Goal: Navigation & Orientation: Find specific page/section

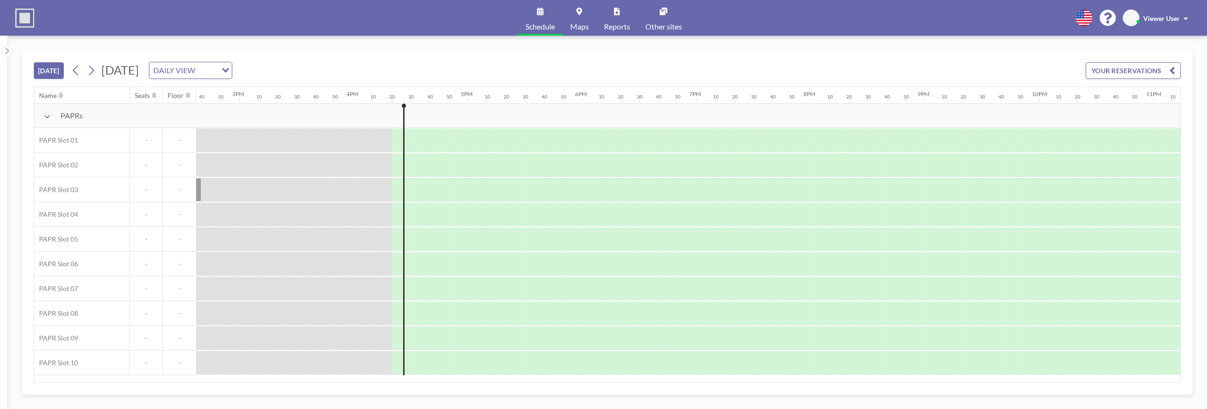
scroll to position [0, 1767]
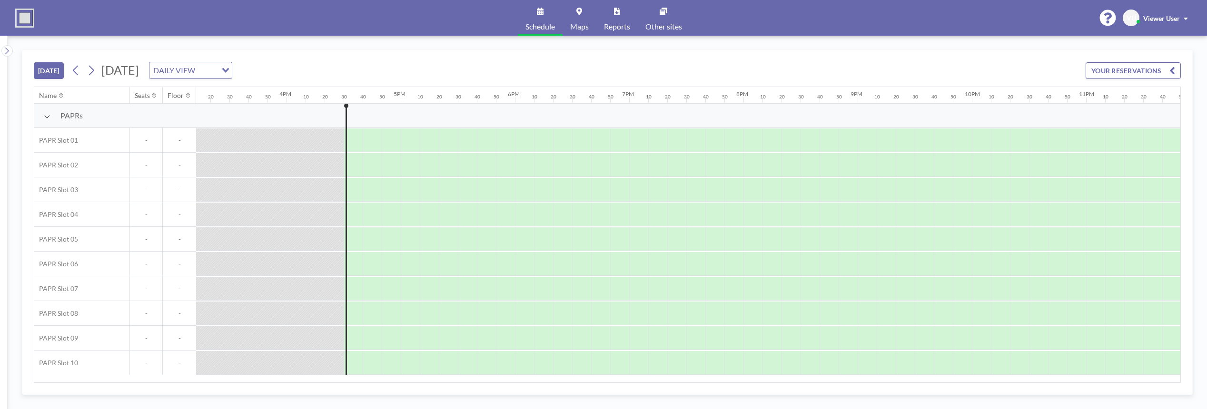
scroll to position [0, 1767]
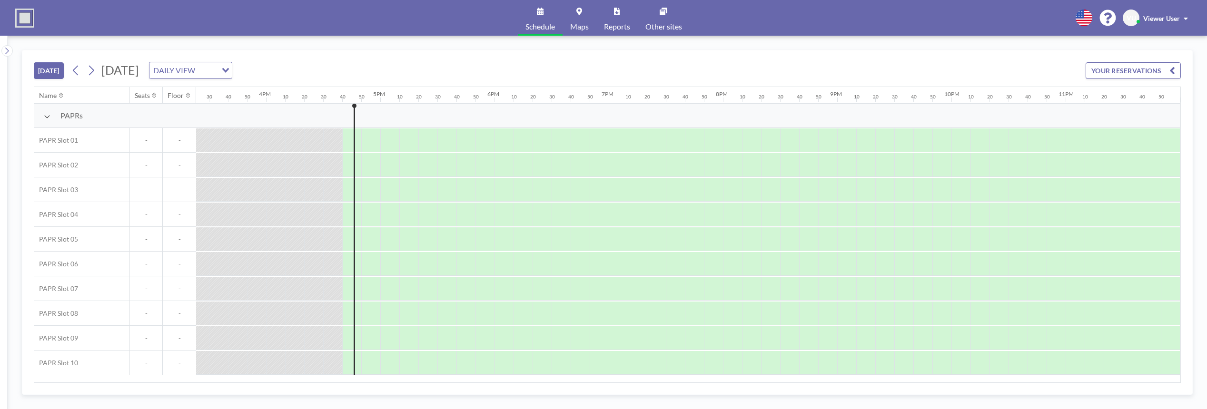
scroll to position [0, 1767]
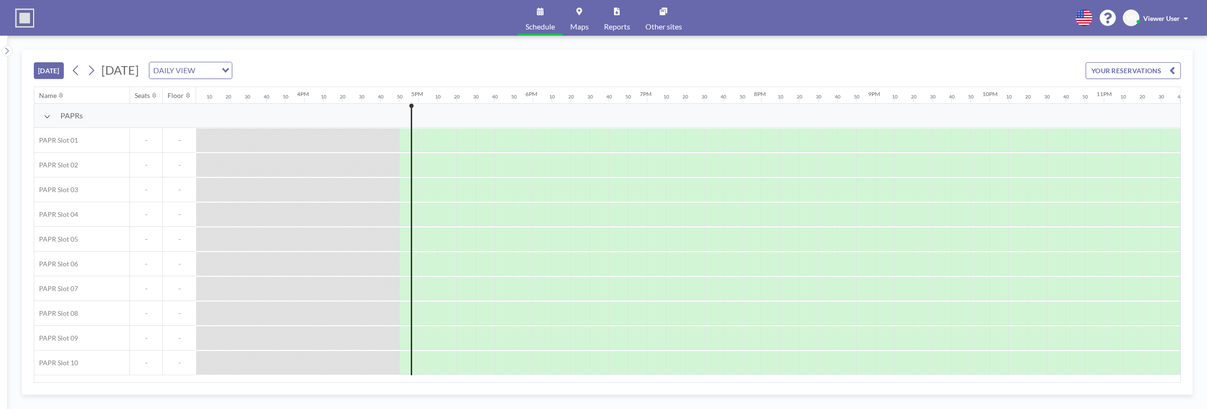
scroll to position [0, 1767]
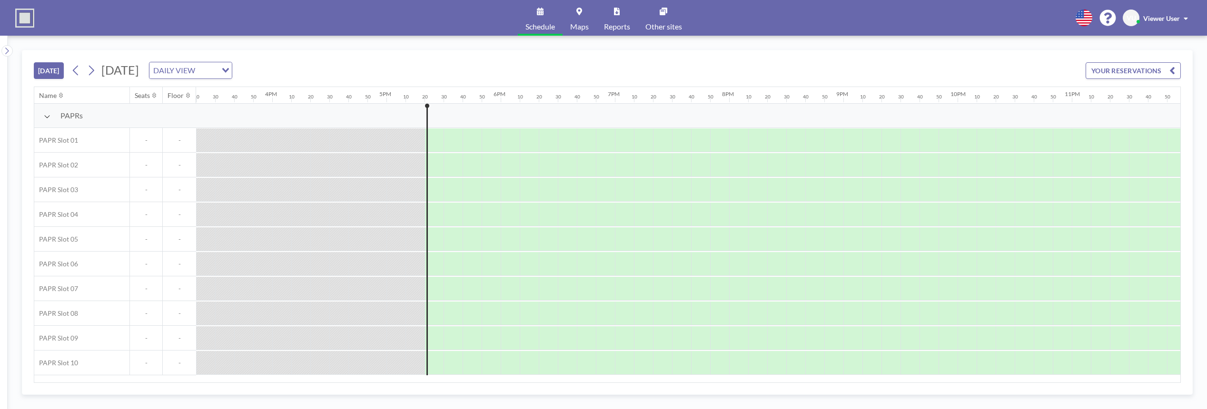
scroll to position [0, 1767]
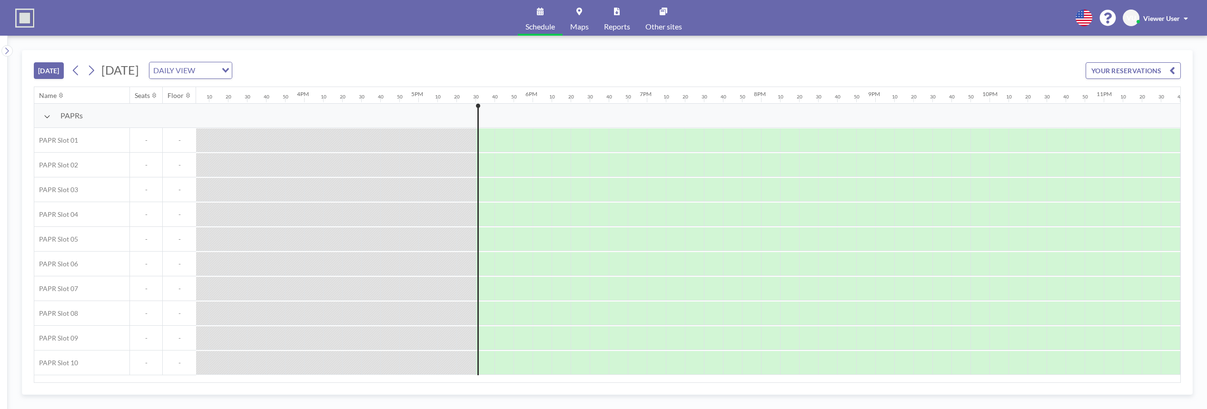
scroll to position [0, 1767]
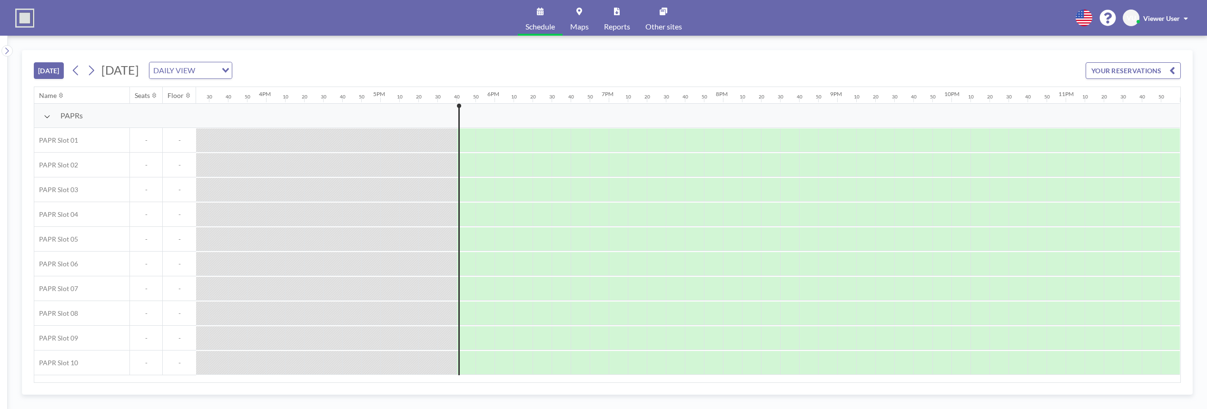
scroll to position [0, 1767]
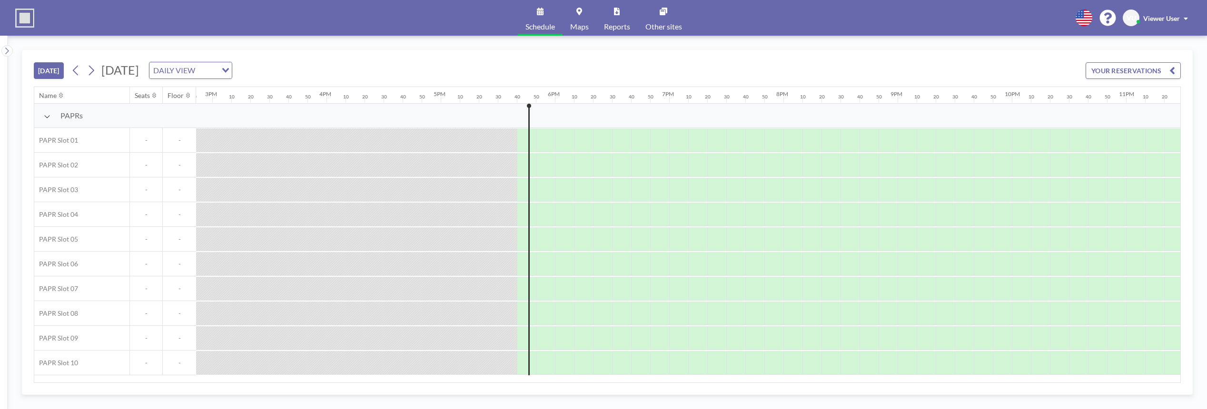
scroll to position [0, 1767]
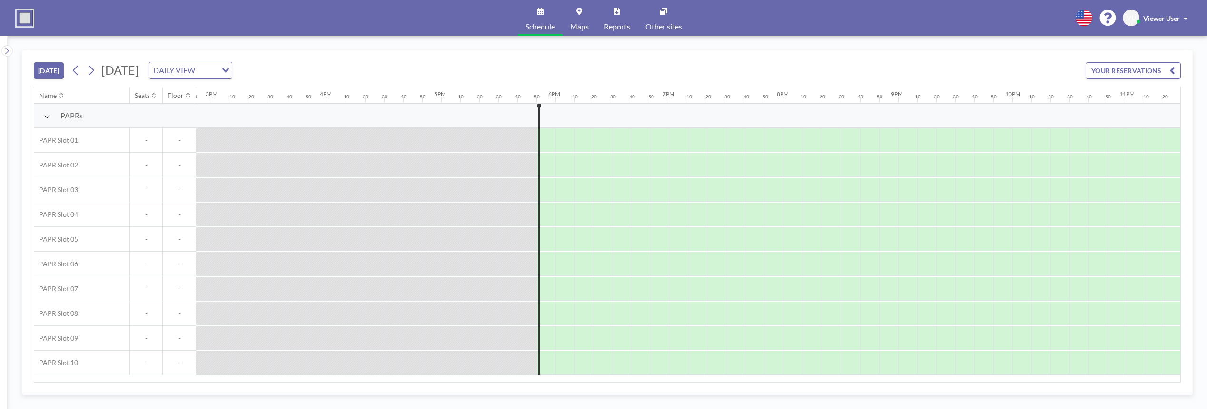
scroll to position [0, 1767]
